Goal: Task Accomplishment & Management: Complete application form

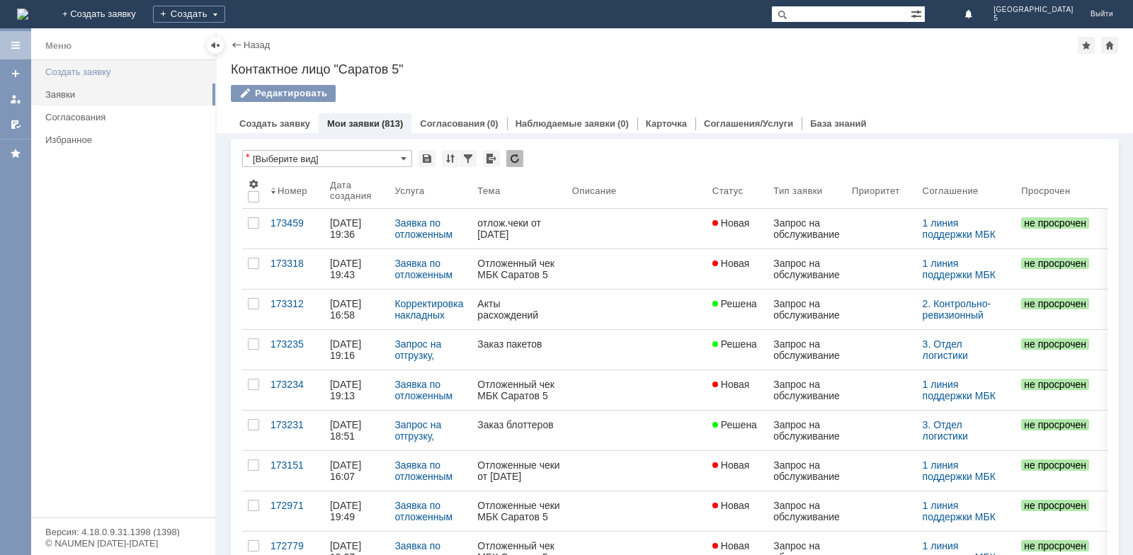
click at [76, 74] on div "Создать заявку" at bounding box center [125, 72] width 161 height 11
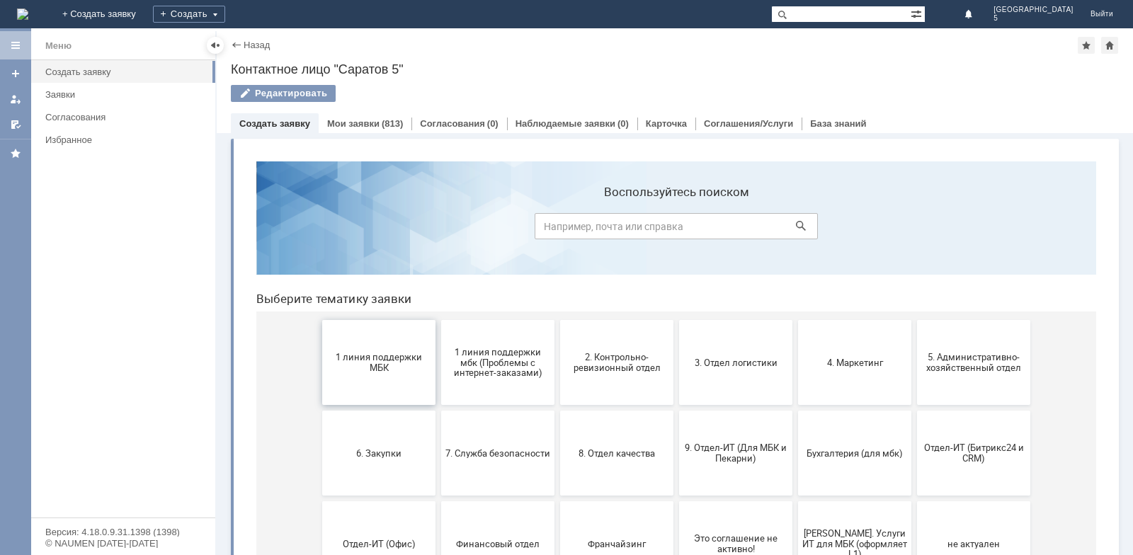
click at [396, 364] on span "1 линия поддержки МБК" at bounding box center [379, 362] width 105 height 21
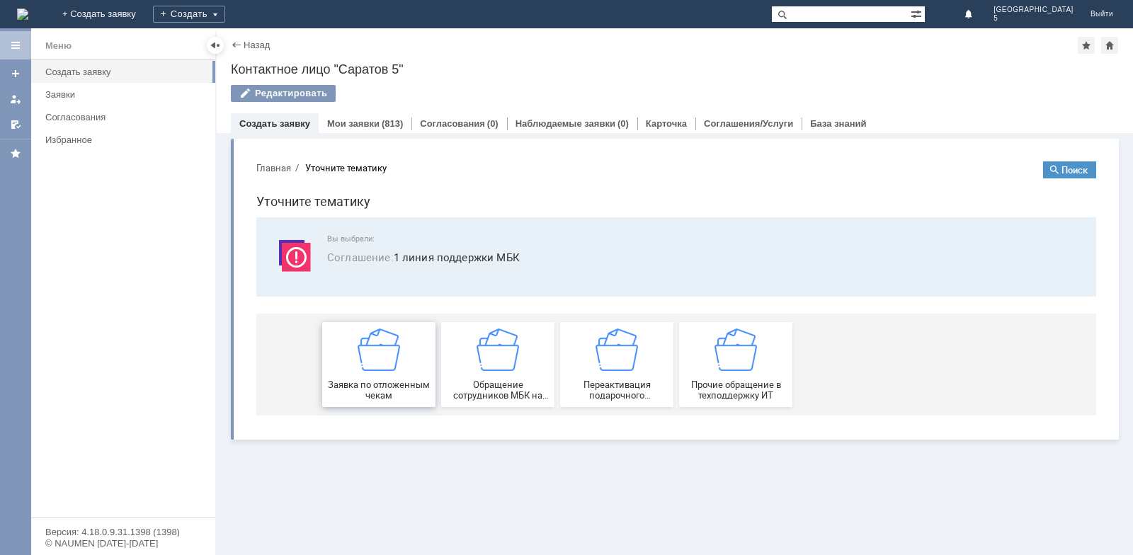
click at [406, 361] on div "Заявка по отложенным чекам" at bounding box center [379, 365] width 105 height 72
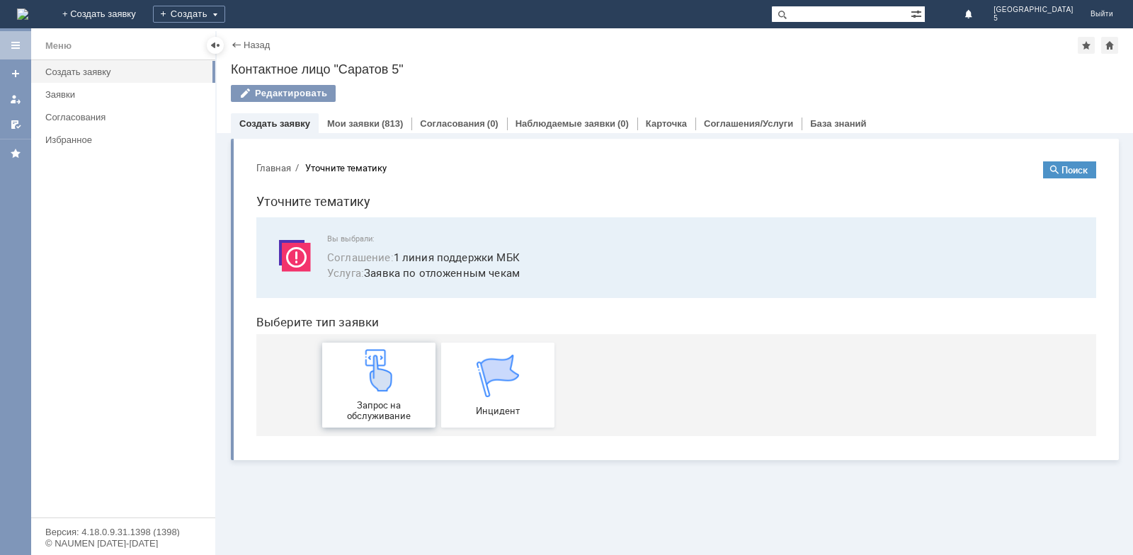
click at [390, 370] on img at bounding box center [379, 370] width 42 height 42
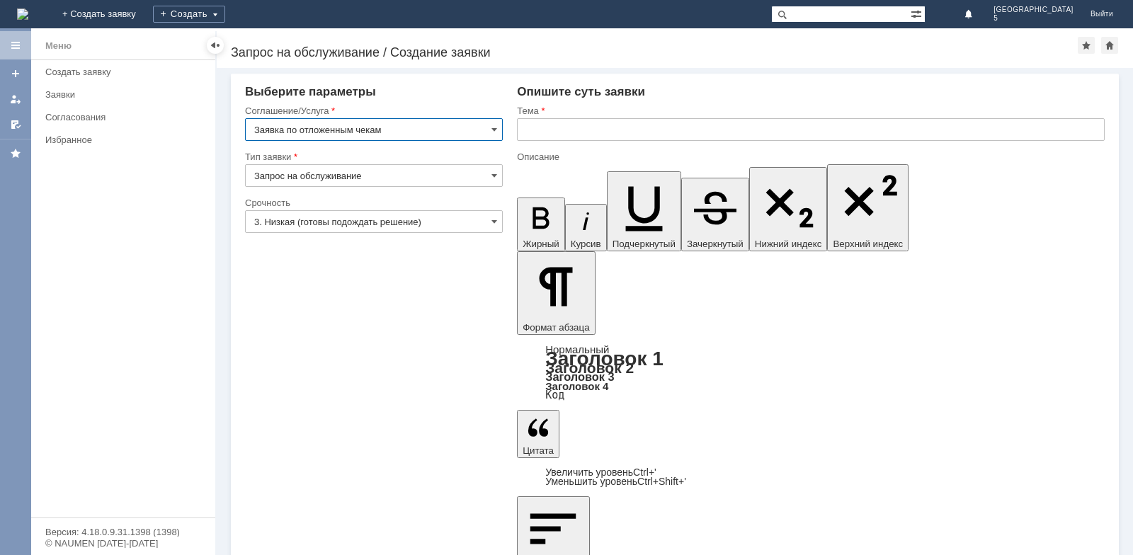
click at [583, 135] on input "text" at bounding box center [811, 129] width 588 height 23
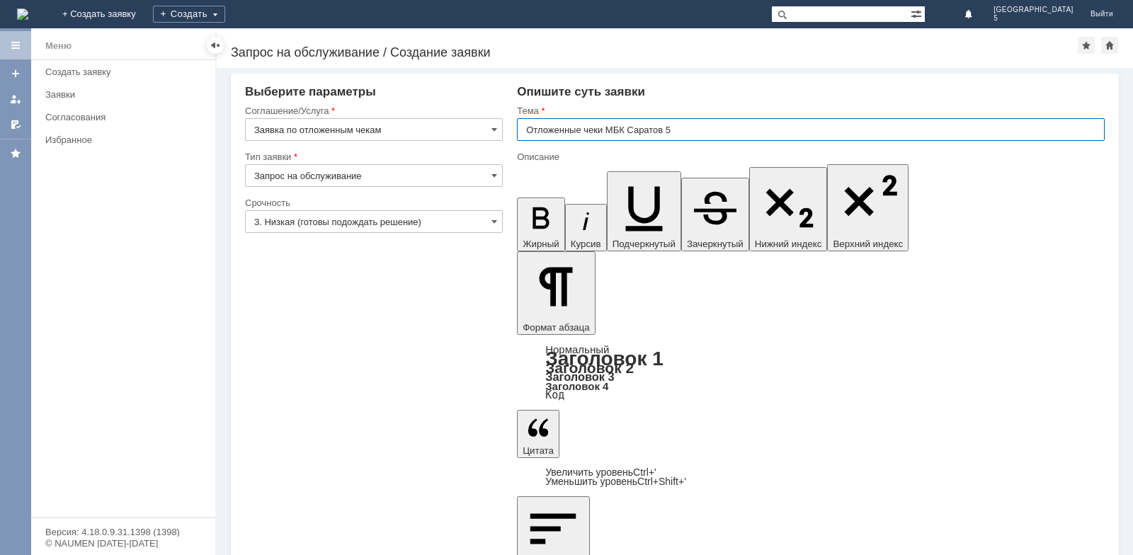
type input "Отложенные чеки МБК Саратов 5"
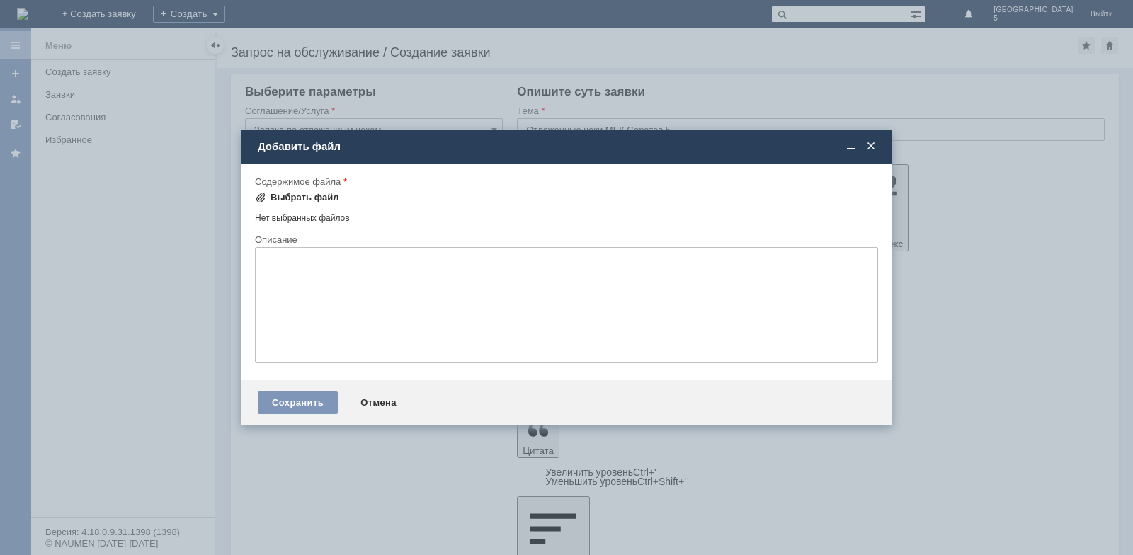
click at [302, 192] on div "Выбрать файл" at bounding box center [305, 197] width 69 height 11
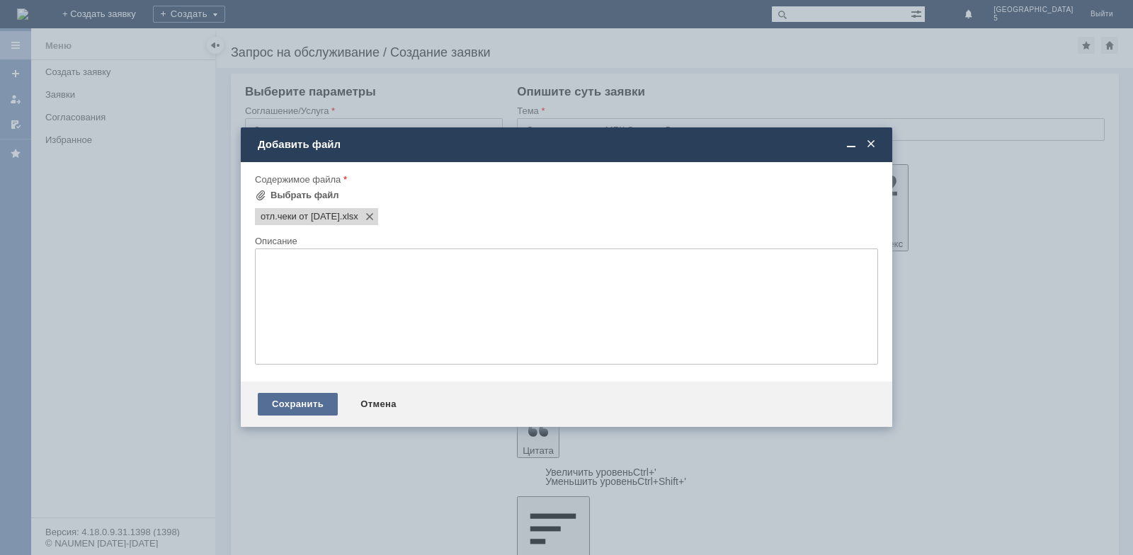
click at [308, 404] on div "Сохранить" at bounding box center [298, 404] width 80 height 23
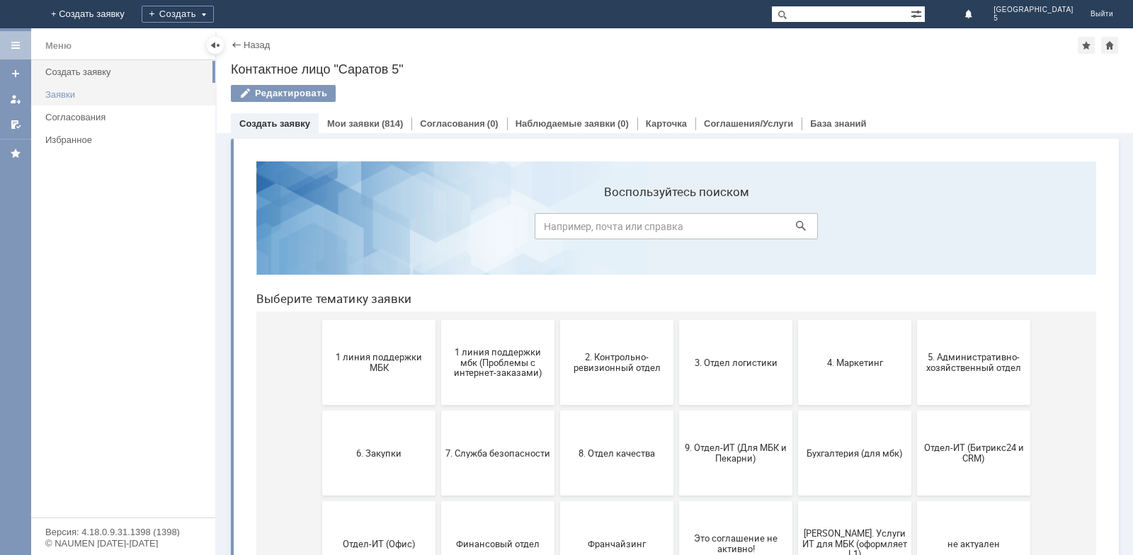
click at [101, 99] on div "Заявки" at bounding box center [125, 94] width 161 height 11
